Goal: Information Seeking & Learning: Understand process/instructions

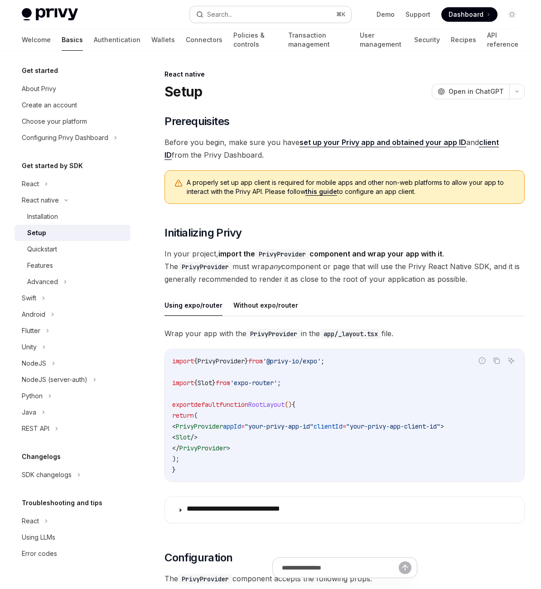
click at [252, 21] on button "Search... ⌘ K" at bounding box center [270, 14] width 161 height 16
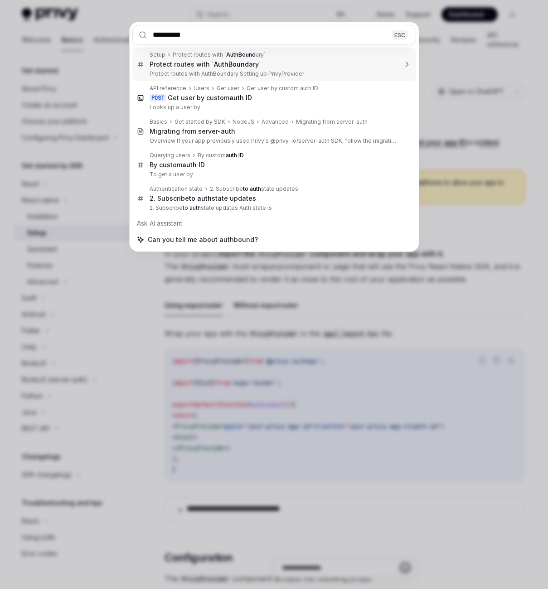
type input "**********"
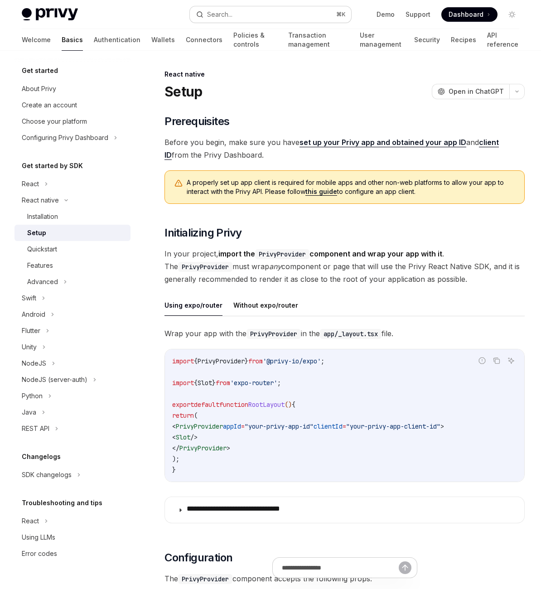
click at [232, 15] on div "Search..." at bounding box center [219, 14] width 25 height 11
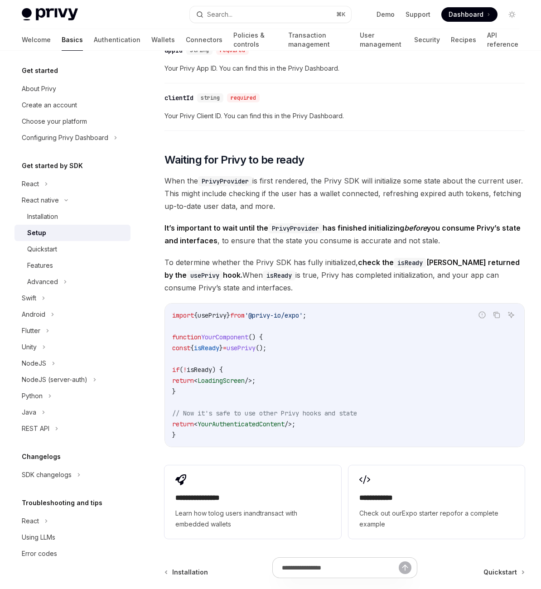
scroll to position [578, 0]
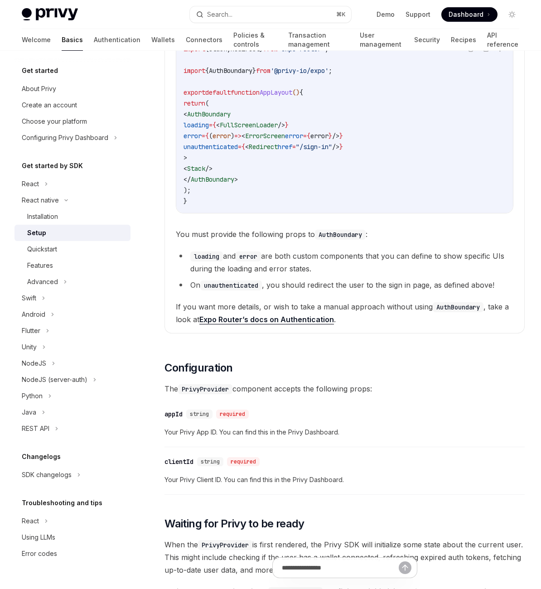
scroll to position [734, 0]
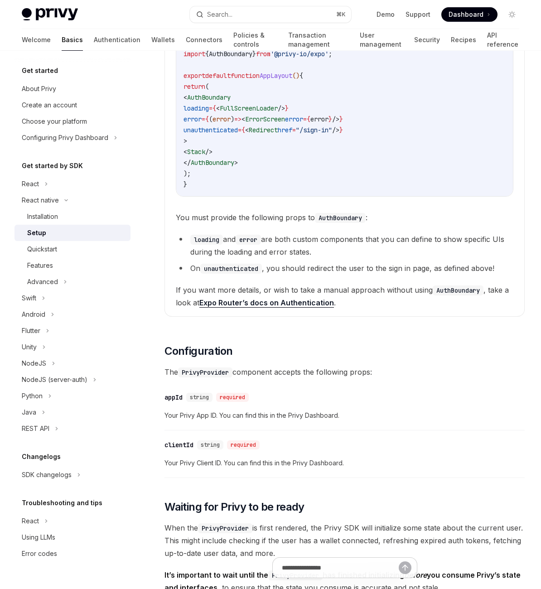
click at [292, 80] on span "AppLayout" at bounding box center [276, 76] width 33 height 8
click at [421, 190] on code "import { Stack , Redirect } from 'expo-router' ; import { AuthBoundary } from '…" at bounding box center [344, 108] width 322 height 163
click at [285, 123] on span "ErrorScreen" at bounding box center [265, 119] width 40 height 8
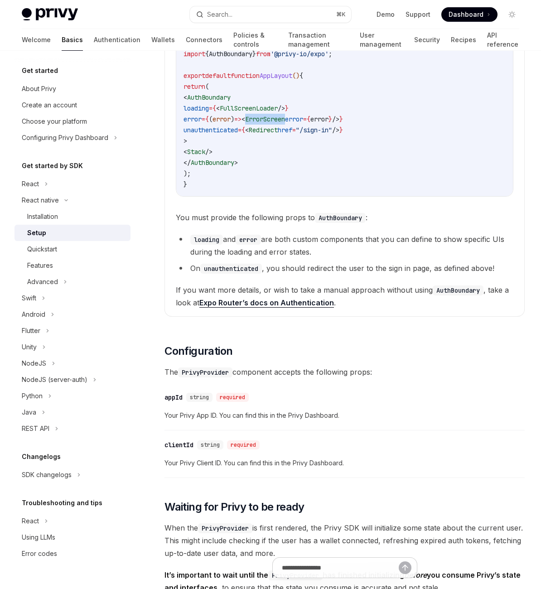
click at [285, 123] on span "ErrorScreen" at bounding box center [265, 119] width 40 height 8
click at [278, 112] on span "FullScreenLoader" at bounding box center [249, 108] width 58 height 8
click at [292, 134] on span "href" at bounding box center [285, 130] width 14 height 8
click at [381, 190] on code "import { Stack , Redirect } from 'expo-router' ; import { AuthBoundary } from '…" at bounding box center [344, 108] width 322 height 163
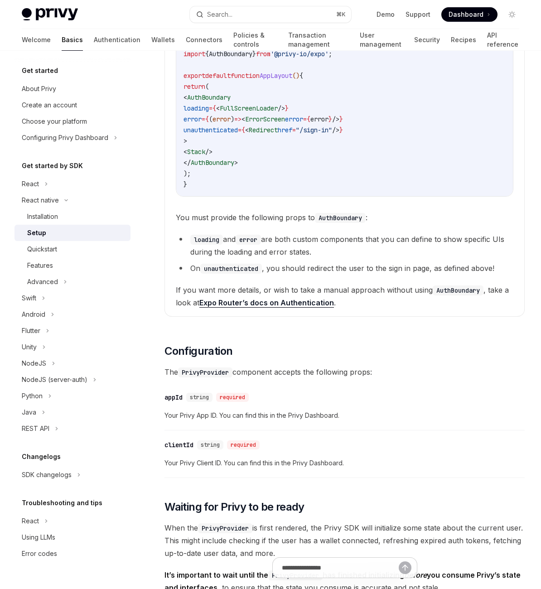
click at [278, 134] on span "Redirect" at bounding box center [263, 130] width 29 height 8
click at [332, 134] on span ""/sign-in"" at bounding box center [314, 130] width 36 height 8
drag, startPoint x: 307, startPoint y: 393, endPoint x: 419, endPoint y: 397, distance: 112.8
click at [419, 190] on code "import { Stack , Redirect } from 'expo-router' ; import { AuthBoundary } from '…" at bounding box center [344, 108] width 322 height 163
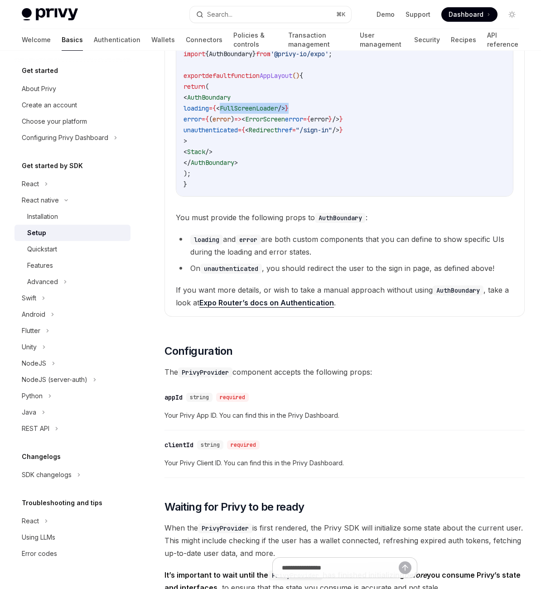
click at [285, 112] on span "/>" at bounding box center [281, 108] width 7 height 8
drag, startPoint x: 394, startPoint y: 394, endPoint x: 302, endPoint y: 391, distance: 92.4
click at [288, 112] on span "loading = { < FullScreenLoader /> }" at bounding box center [235, 108] width 105 height 8
click at [220, 112] on span "<" at bounding box center [218, 108] width 4 height 8
drag, startPoint x: 326, startPoint y: 394, endPoint x: 397, endPoint y: 395, distance: 70.7
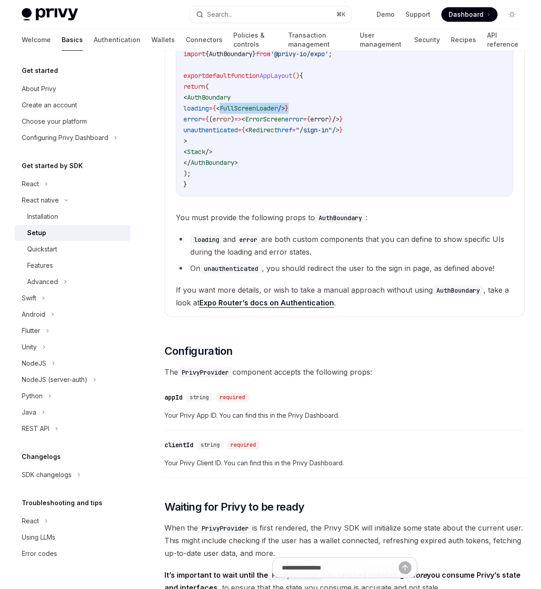
click at [288, 112] on span "loading = { < FullScreenLoader /> }" at bounding box center [235, 108] width 105 height 8
click at [288, 112] on span "}" at bounding box center [287, 108] width 4 height 8
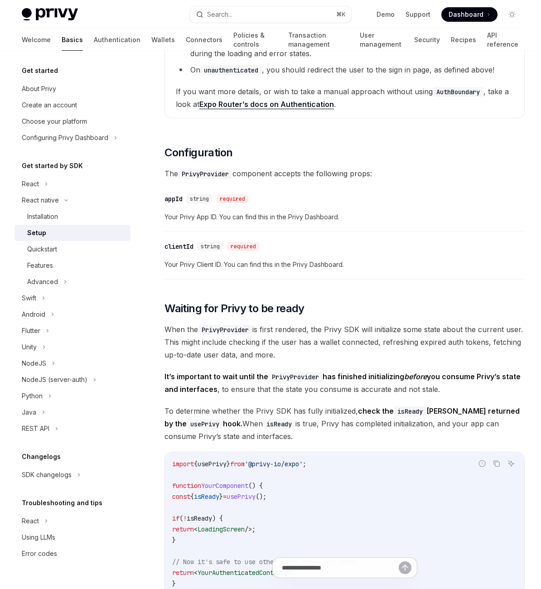
scroll to position [933, 0]
click at [381, 59] on li "loading and error are both custom components that you can define to show specif…" at bounding box center [344, 46] width 337 height 25
click at [392, 59] on li "loading and error are both custom components that you can define to show specif…" at bounding box center [344, 46] width 337 height 25
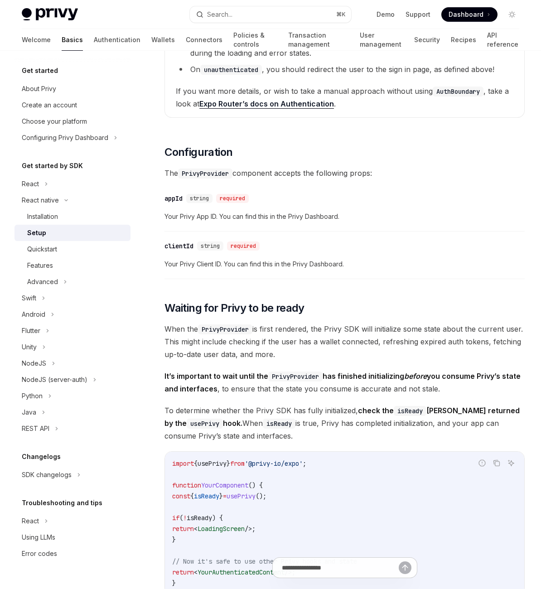
click at [421, 110] on span "If you want more details, or wish to take a manual approach without using AuthB…" at bounding box center [344, 97] width 337 height 25
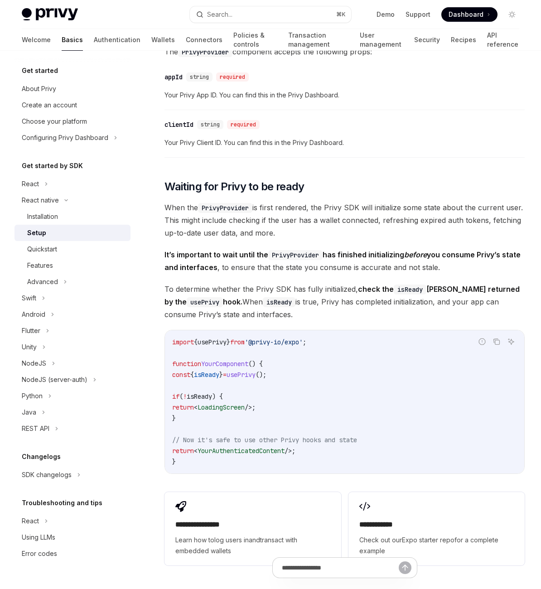
scroll to position [1084, 0]
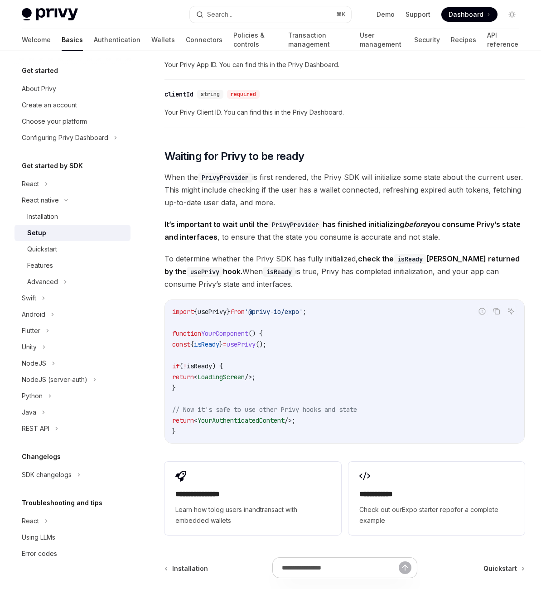
drag, startPoint x: 272, startPoint y: 210, endPoint x: 507, endPoint y: 243, distance: 237.3
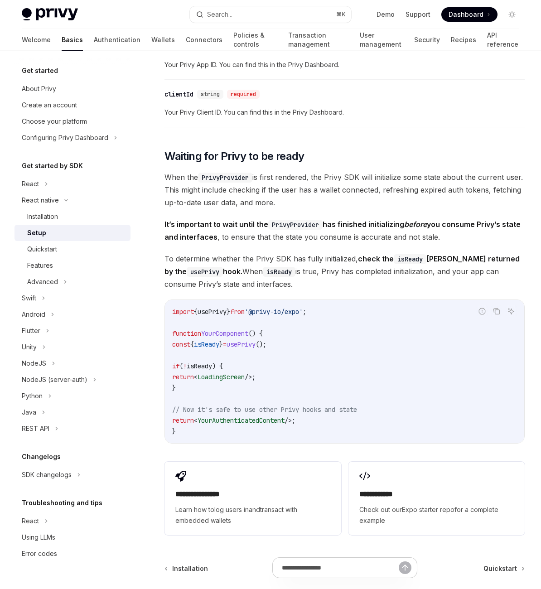
drag, startPoint x: 414, startPoint y: 241, endPoint x: 237, endPoint y: 214, distance: 178.3
drag, startPoint x: 369, startPoint y: 275, endPoint x: 230, endPoint y: 260, distance: 139.4
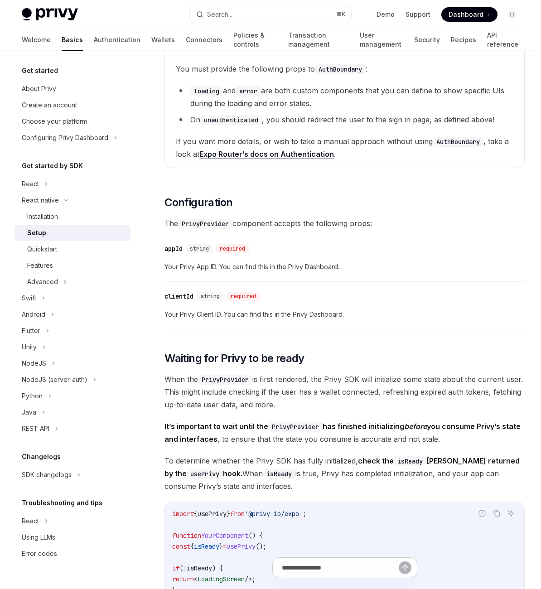
scroll to position [880, 0]
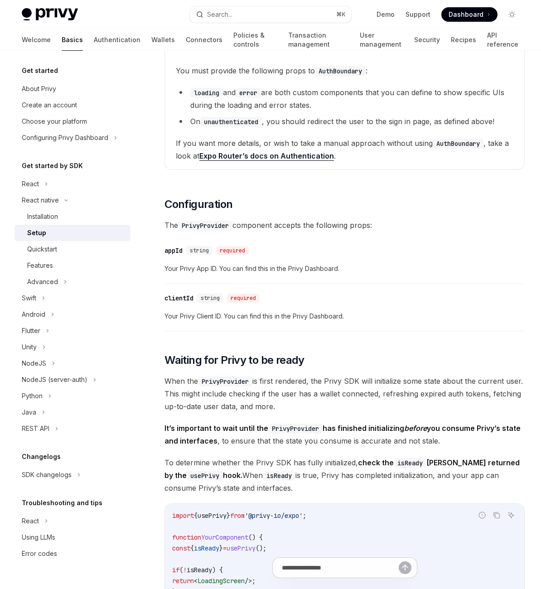
drag, startPoint x: 380, startPoint y: 224, endPoint x: 386, endPoint y: 231, distance: 9.3
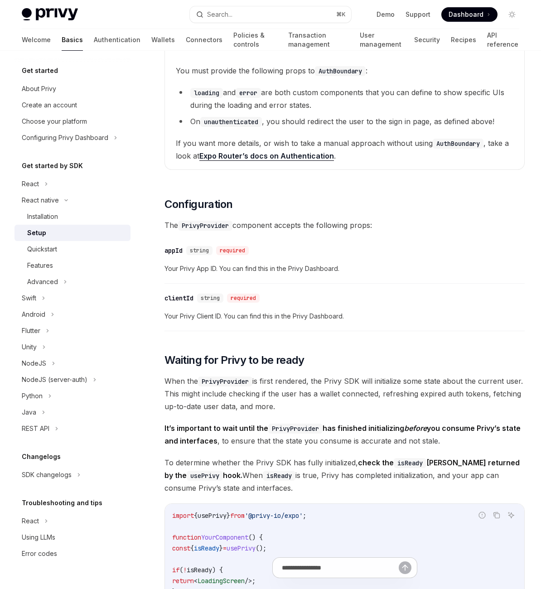
drag, startPoint x: 342, startPoint y: 304, endPoint x: 217, endPoint y: 209, distance: 157.4
drag, startPoint x: 217, startPoint y: 210, endPoint x: 228, endPoint y: 219, distance: 14.4
drag, startPoint x: 266, startPoint y: 321, endPoint x: 222, endPoint y: 203, distance: 125.7
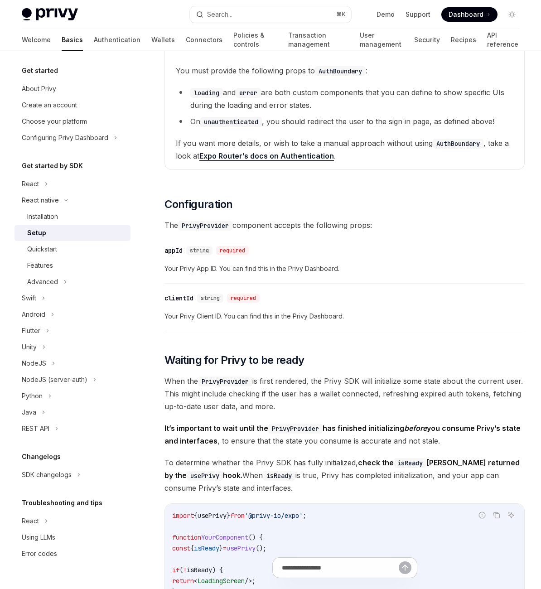
drag, startPoint x: 224, startPoint y: 204, endPoint x: 232, endPoint y: 204, distance: 8.6
drag, startPoint x: 230, startPoint y: 204, endPoint x: 450, endPoint y: 337, distance: 257.0
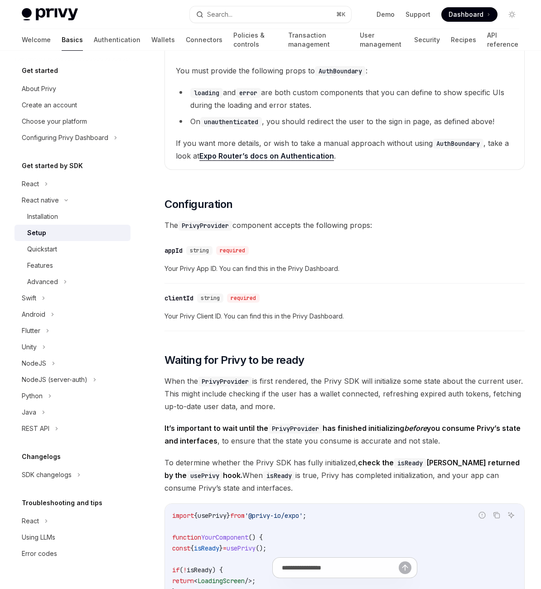
drag, startPoint x: 445, startPoint y: 335, endPoint x: 319, endPoint y: 216, distance: 173.0
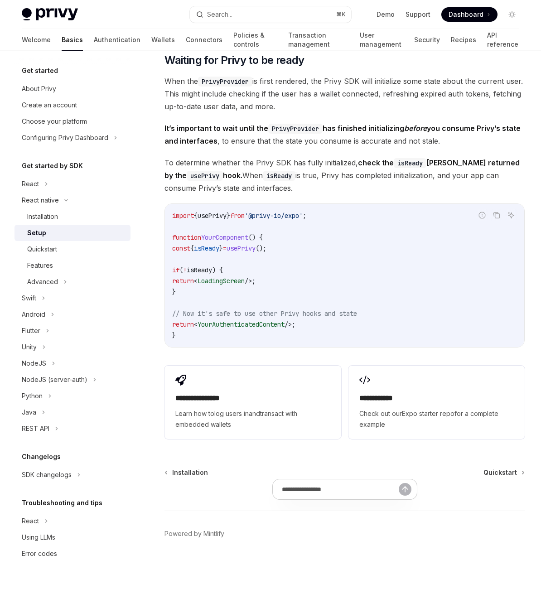
scroll to position [1298, 0]
